Goal: Use online tool/utility

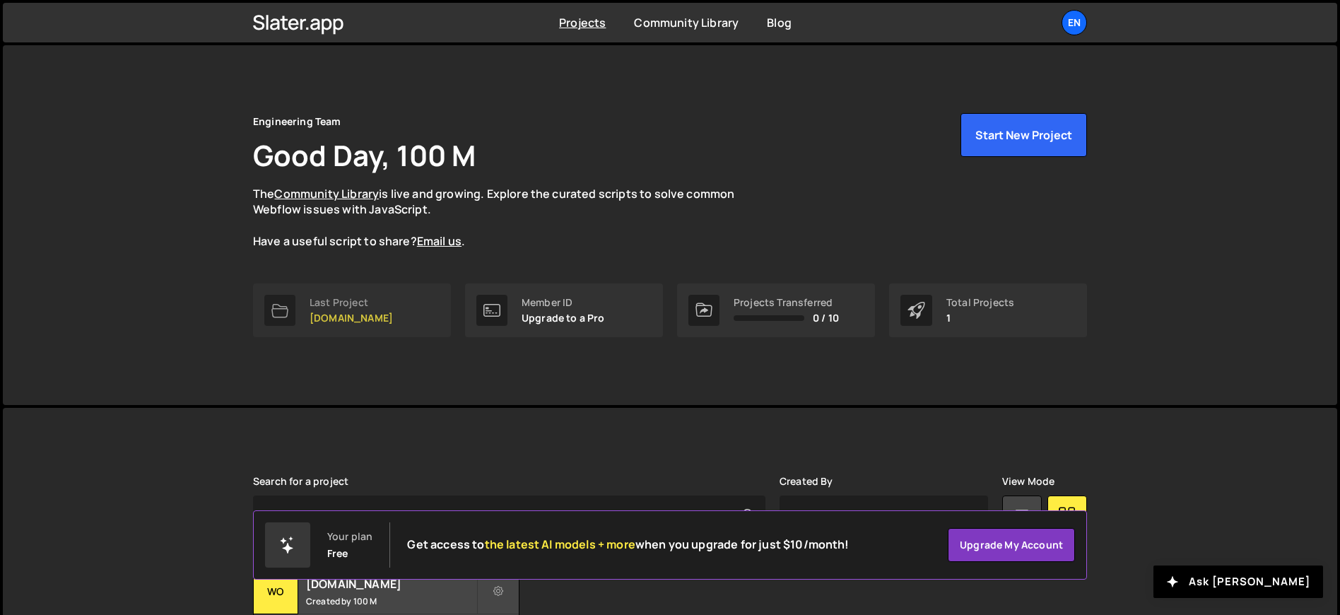
click at [401, 312] on link "Last Project womwell.com" at bounding box center [352, 310] width 198 height 54
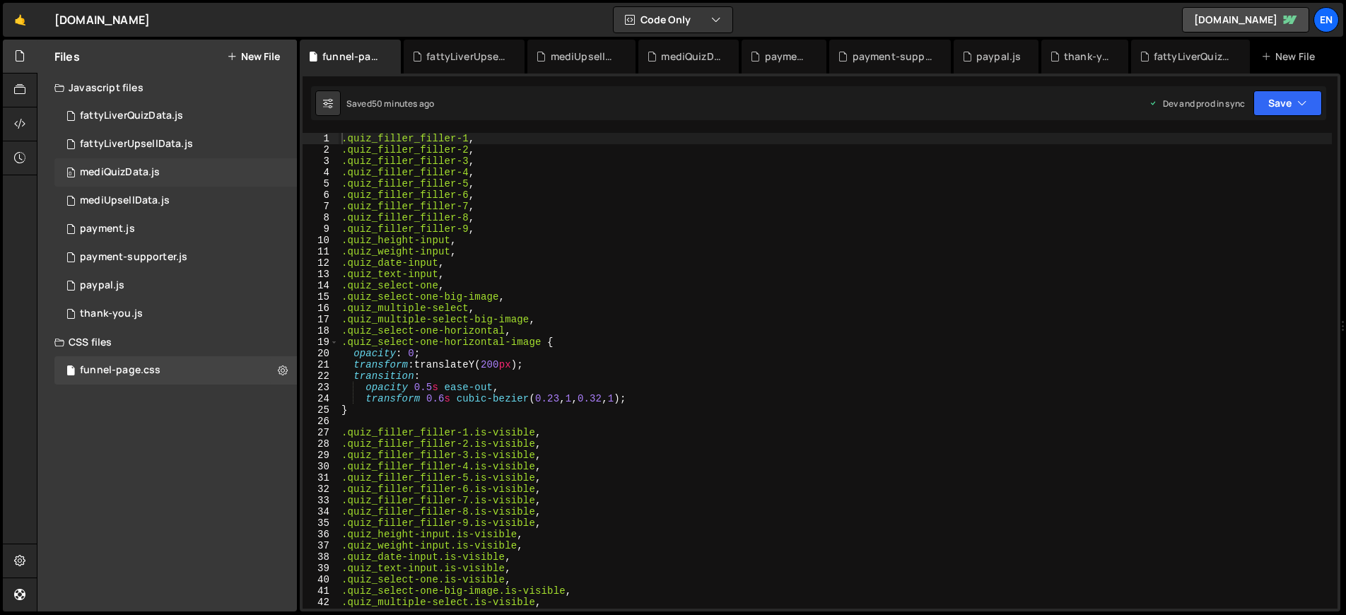
click at [225, 170] on div "0 mediQuizData.js 0" at bounding box center [175, 172] width 242 height 28
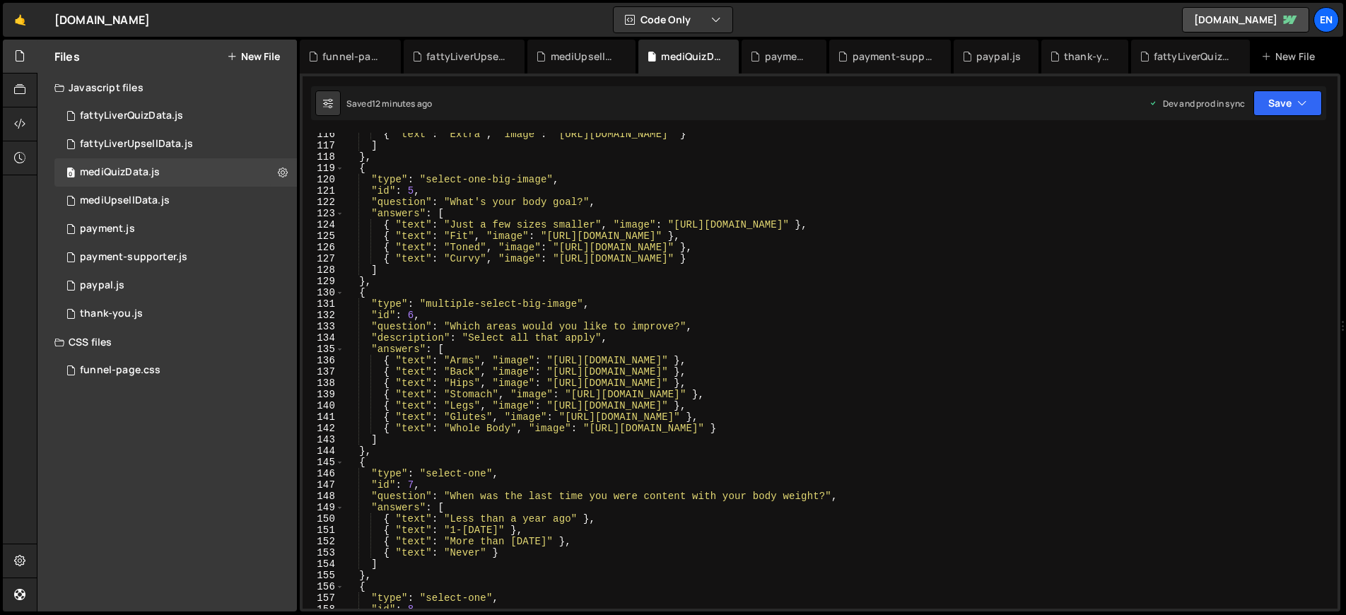
scroll to position [1305, 0]
type textarea "{ "text": "Stomach", "image": "[URL][DOMAIN_NAME]" },"
click at [781, 394] on div "{ "text" : "Extra" , "image" : "[URL][DOMAIN_NAME]" } ] } , { "type" : "select-…" at bounding box center [837, 378] width 987 height 498
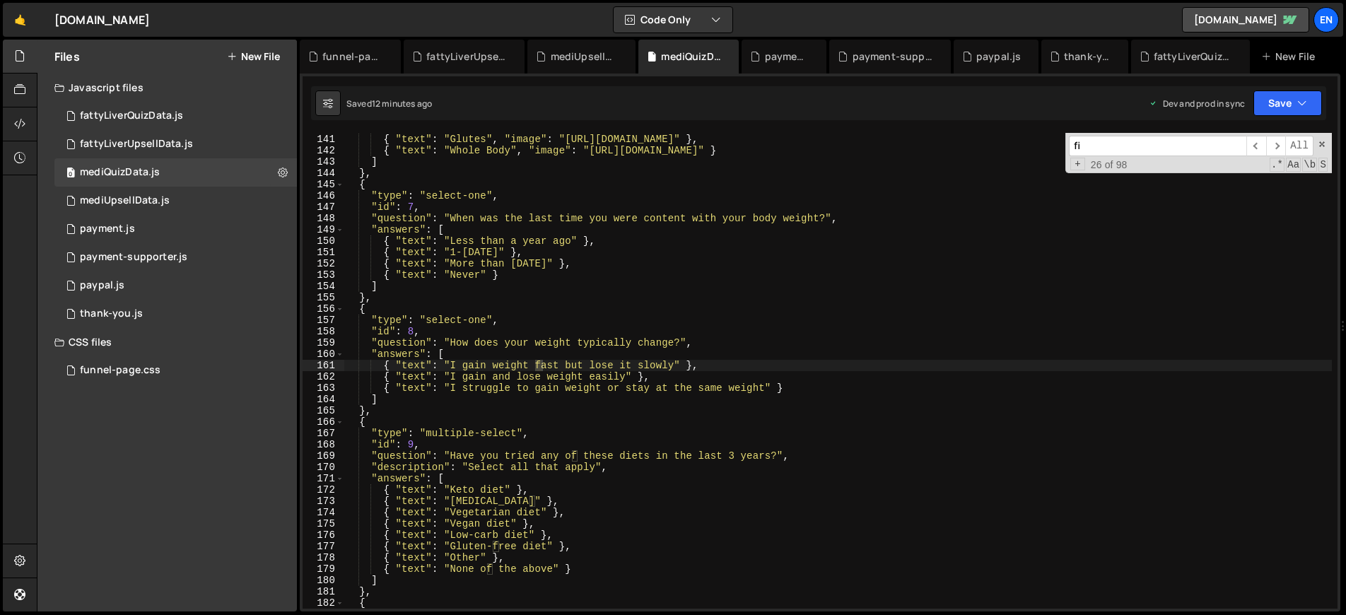
scroll to position [1594, 0]
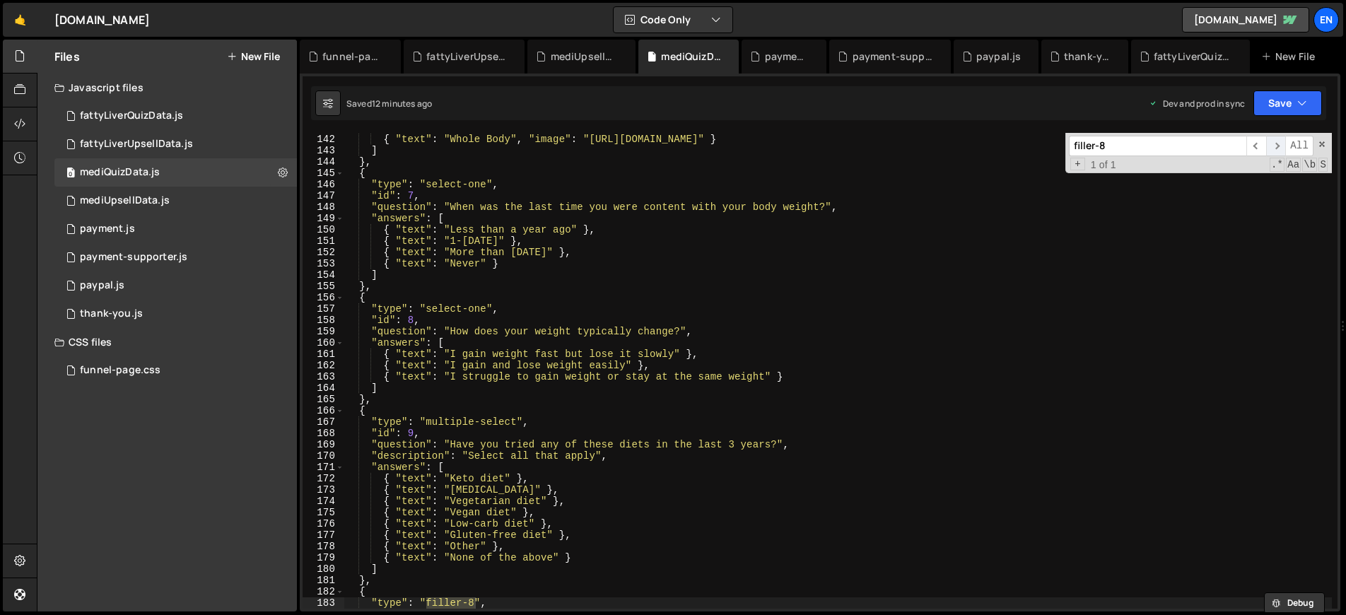
type input "filler-8"
click at [1275, 142] on span "​" at bounding box center [1276, 146] width 20 height 20
click at [1259, 146] on span "​" at bounding box center [1256, 146] width 20 height 20
click at [1281, 146] on span "​" at bounding box center [1276, 146] width 20 height 20
click at [1281, 145] on span "​" at bounding box center [1276, 146] width 20 height 20
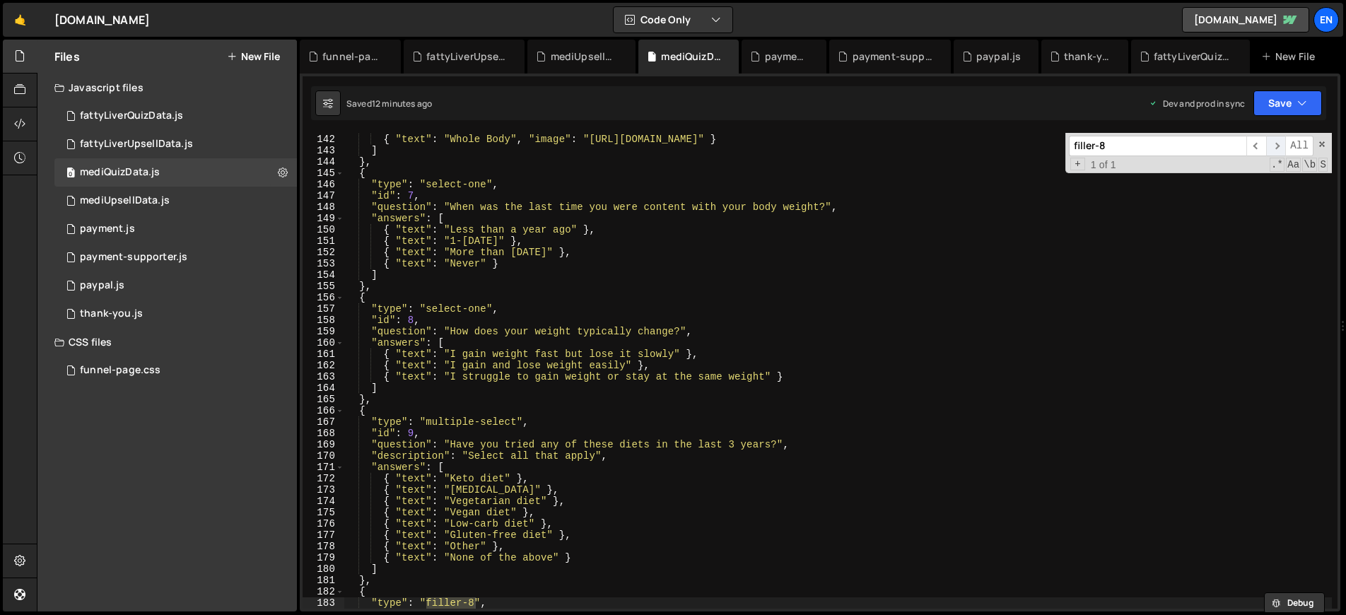
click at [1281, 145] on span "​" at bounding box center [1276, 146] width 20 height 20
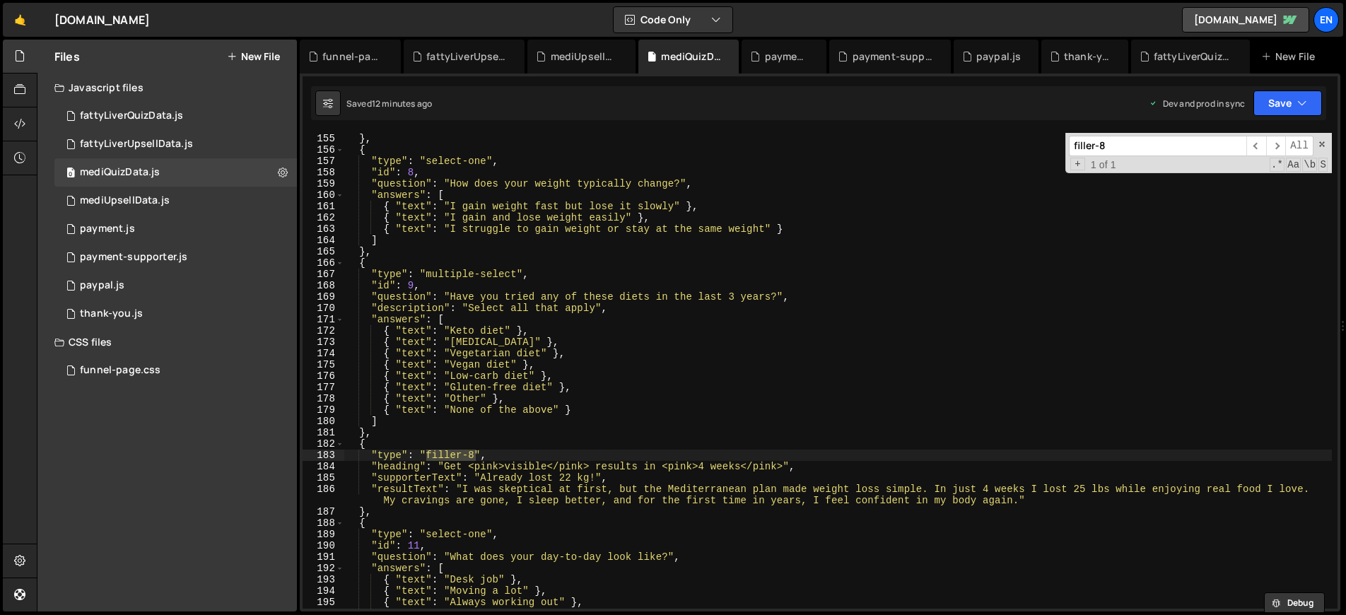
scroll to position [1757, 0]
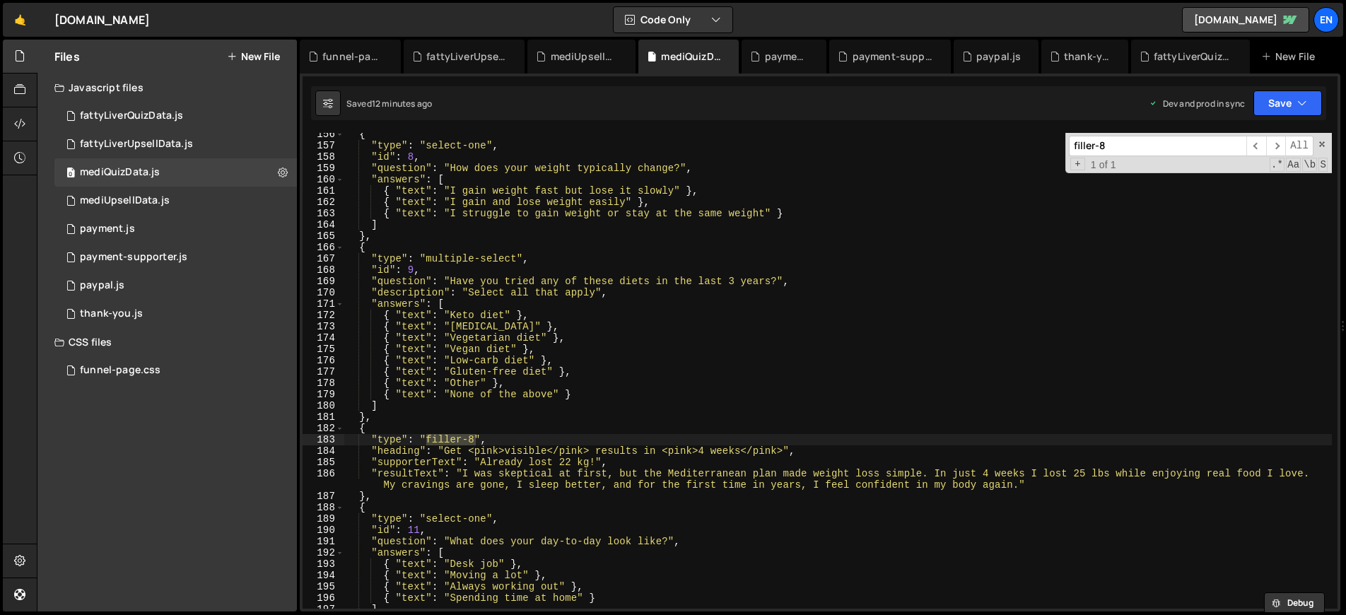
click at [1122, 149] on input "filler-8" at bounding box center [1157, 146] width 177 height 20
click at [196, 119] on div "0 fattyLiverQuizData.js 0" at bounding box center [175, 116] width 242 height 28
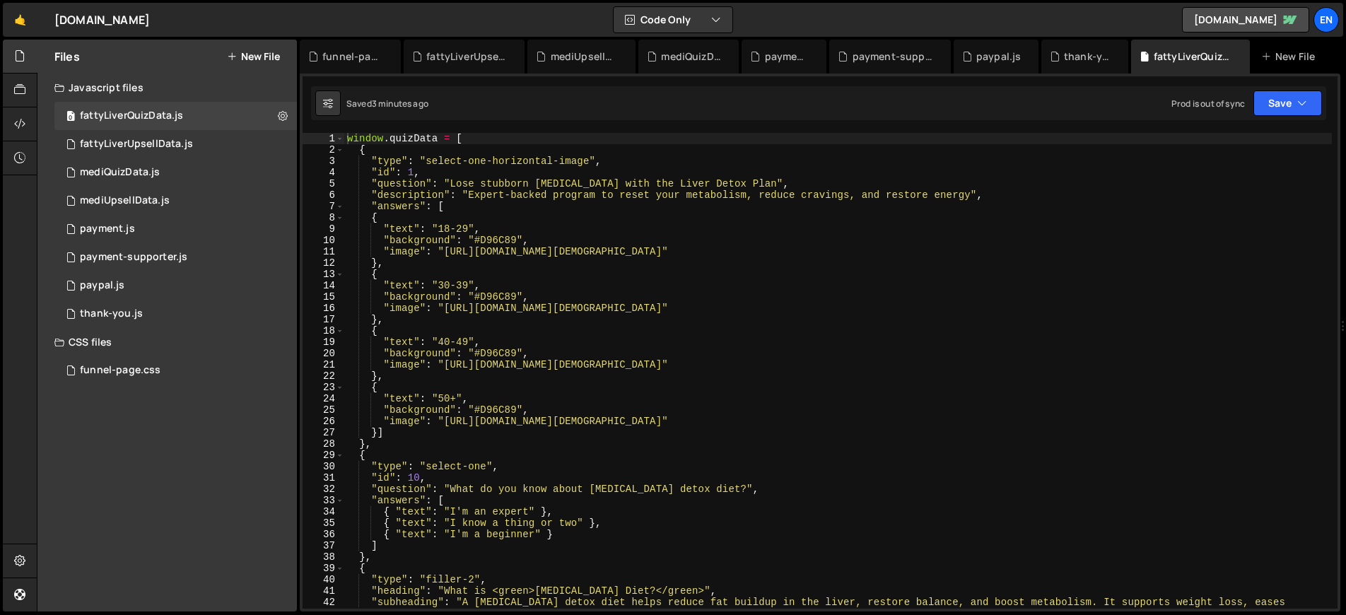
type textarea ""text": "18-29","
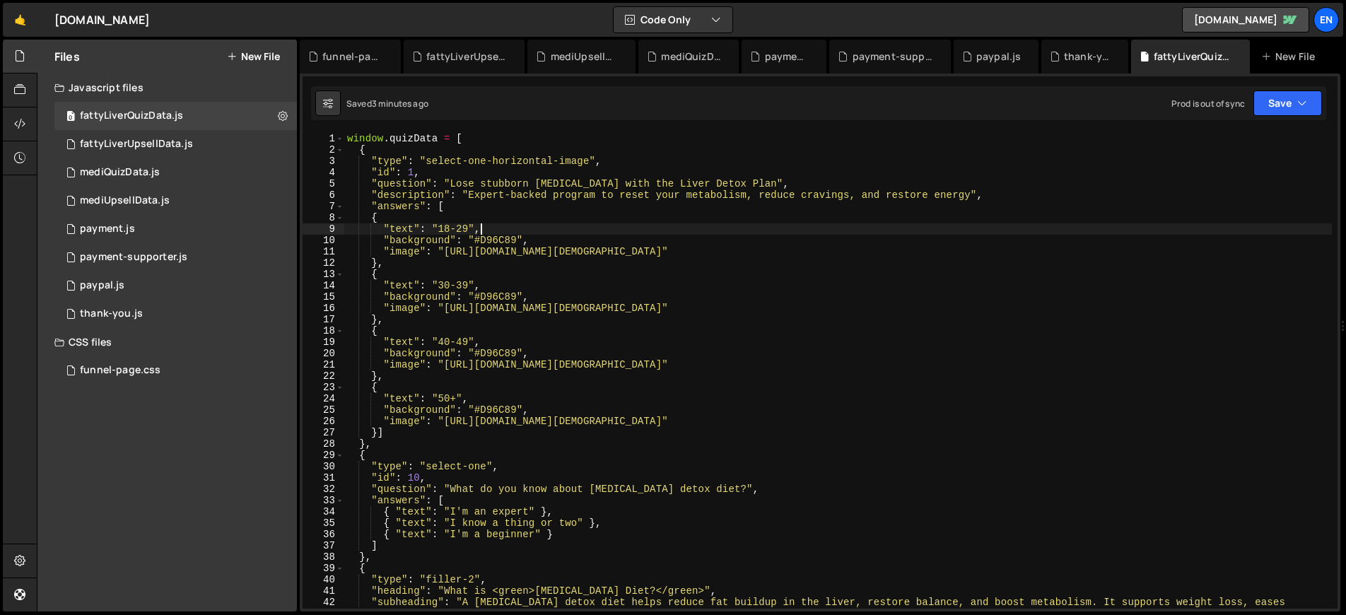
click at [1123, 228] on div "window . quizData = [ { "type" : "select-one-horizontal-image" , "id" : 1 , "qu…" at bounding box center [837, 382] width 987 height 498
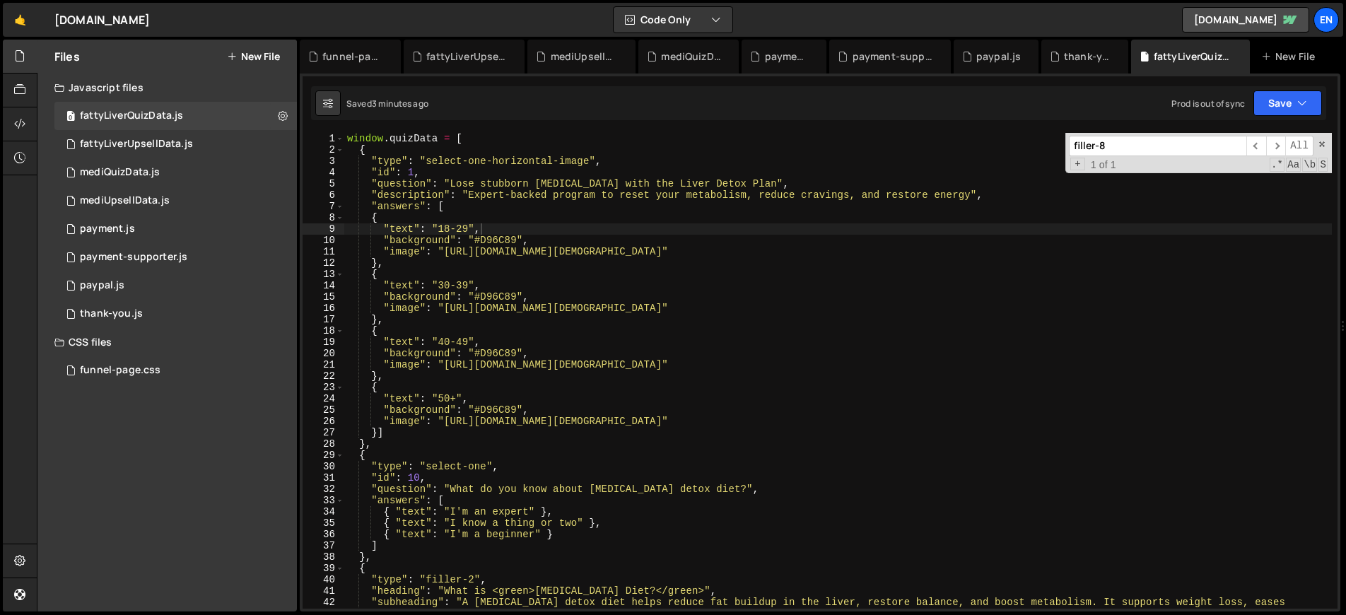
scroll to position [1572, 0]
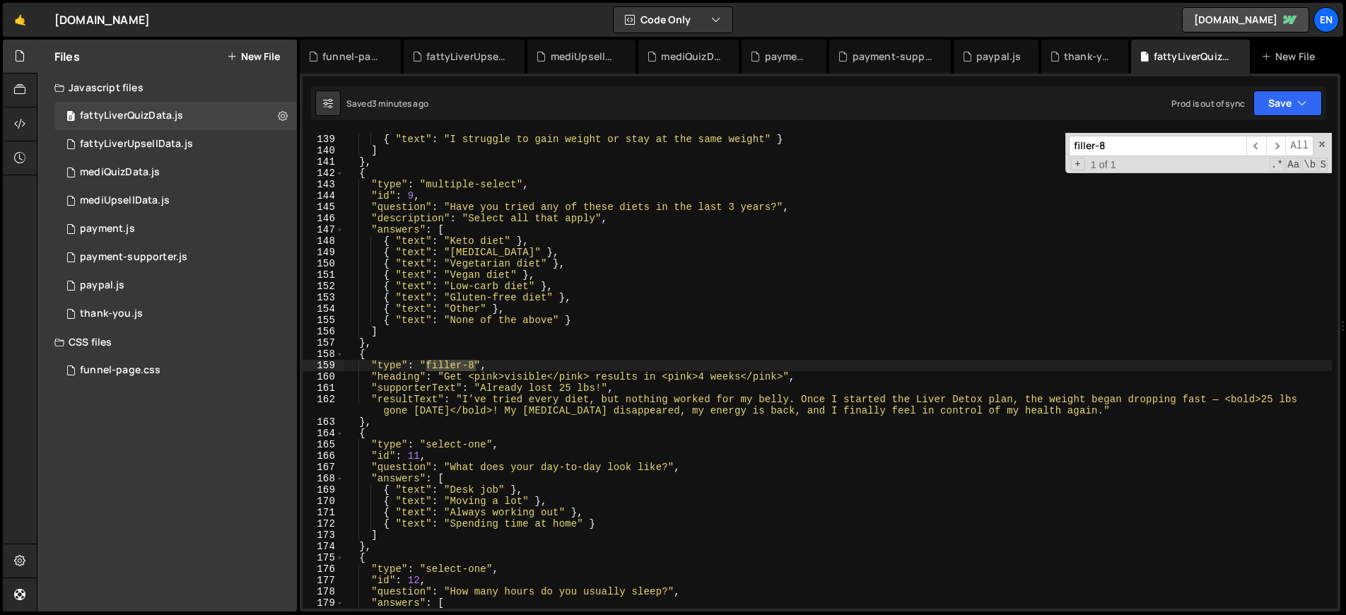
type input "filler-8"
